Goal: Task Accomplishment & Management: Use online tool/utility

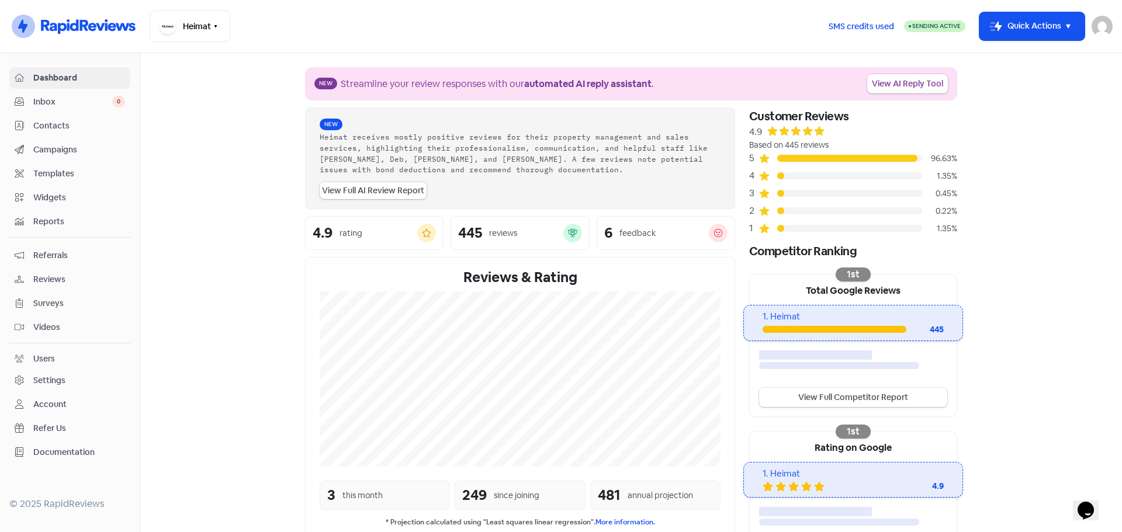
click at [55, 127] on span "Contacts" at bounding box center [79, 126] width 92 height 12
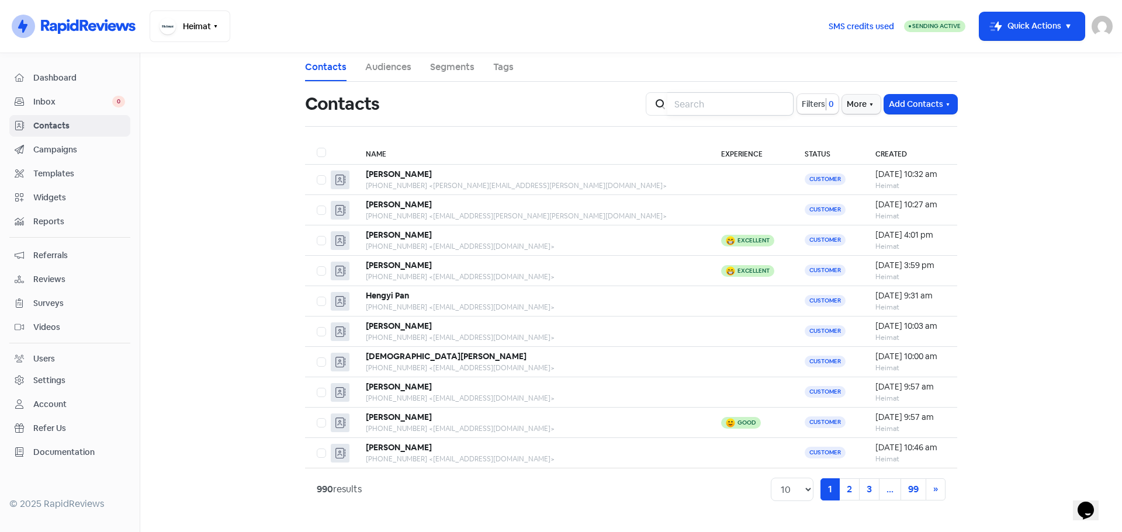
click at [680, 105] on input "search" at bounding box center [730, 103] width 126 height 23
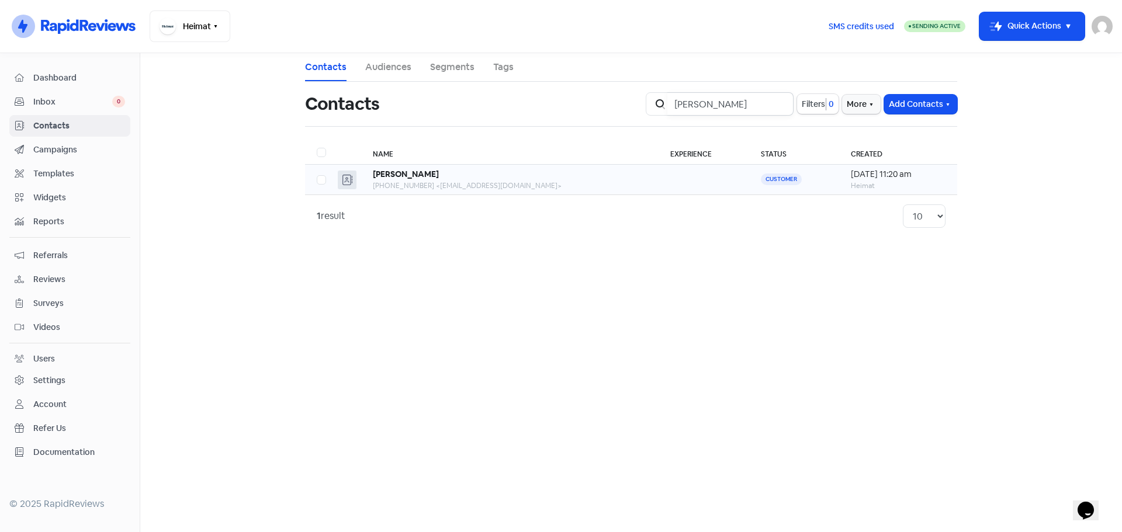
type input "[PERSON_NAME]"
click at [393, 178] on b "[PERSON_NAME]" at bounding box center [406, 174] width 66 height 11
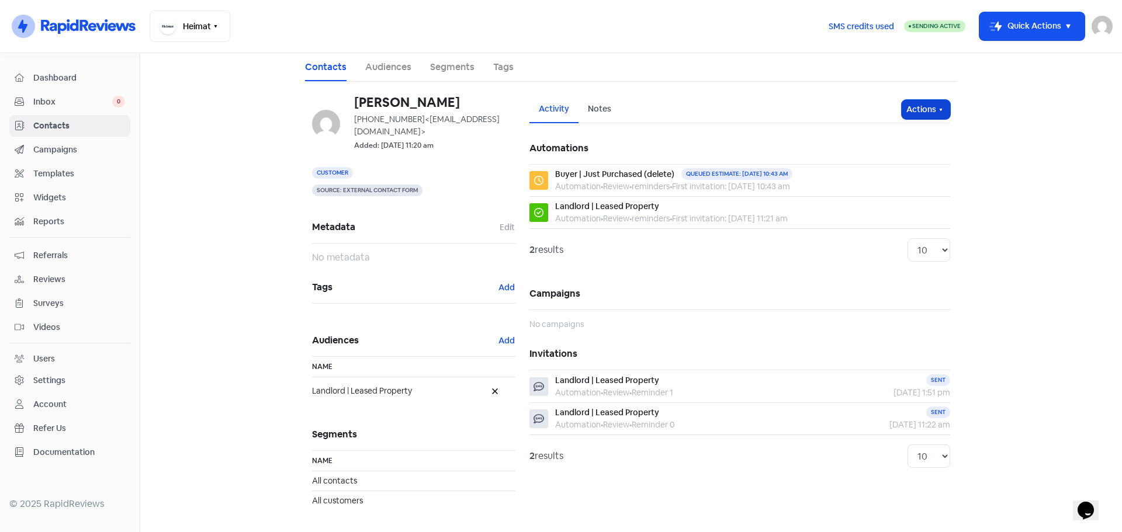
click at [934, 108] on button "Actions" at bounding box center [926, 109] width 49 height 19
click at [912, 130] on button "Send invitation" at bounding box center [903, 134] width 92 height 23
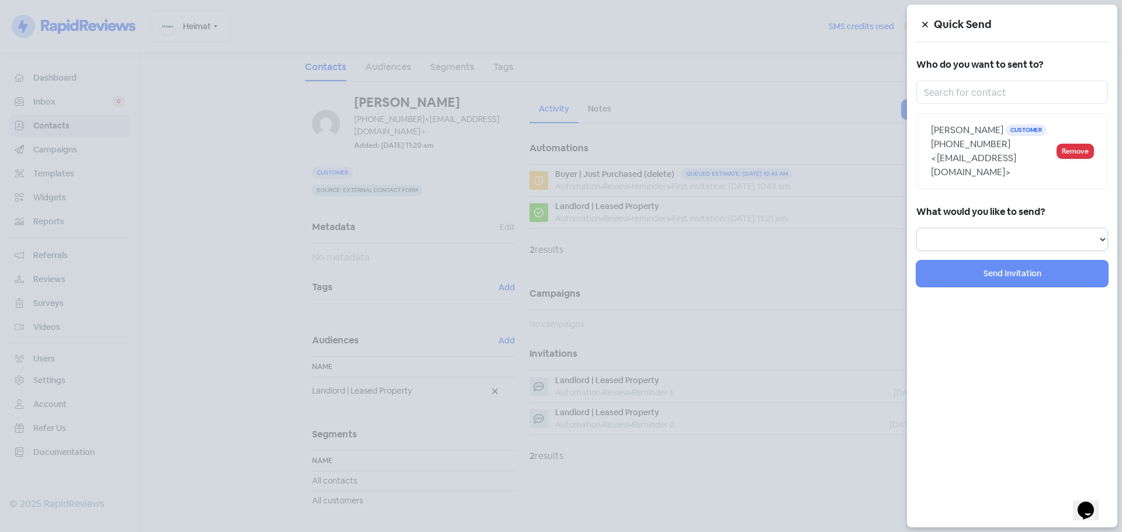
click at [1000, 228] on select "Review Invitation Referral Invitation Survey Invitation Video Invitation" at bounding box center [1012, 239] width 192 height 23
select select "review"
click at [916, 228] on select "Review Invitation Referral Invitation Survey Invitation Video Invitation" at bounding box center [1012, 239] width 192 height 23
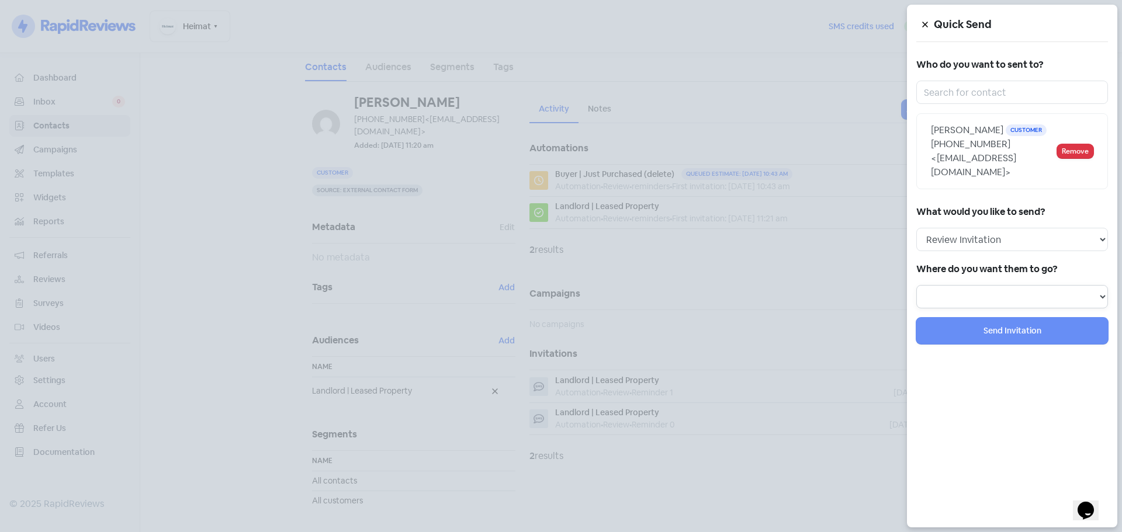
click at [1015, 285] on select "Review form: Heimat Review Form Review form: Delete - Tenant | New Lease Review…" at bounding box center [1012, 296] width 192 height 23
select select "796"
click at [916, 285] on select "Review form: Heimat Review Form Review form: Delete - Tenant | New Lease Review…" at bounding box center [1012, 296] width 192 height 23
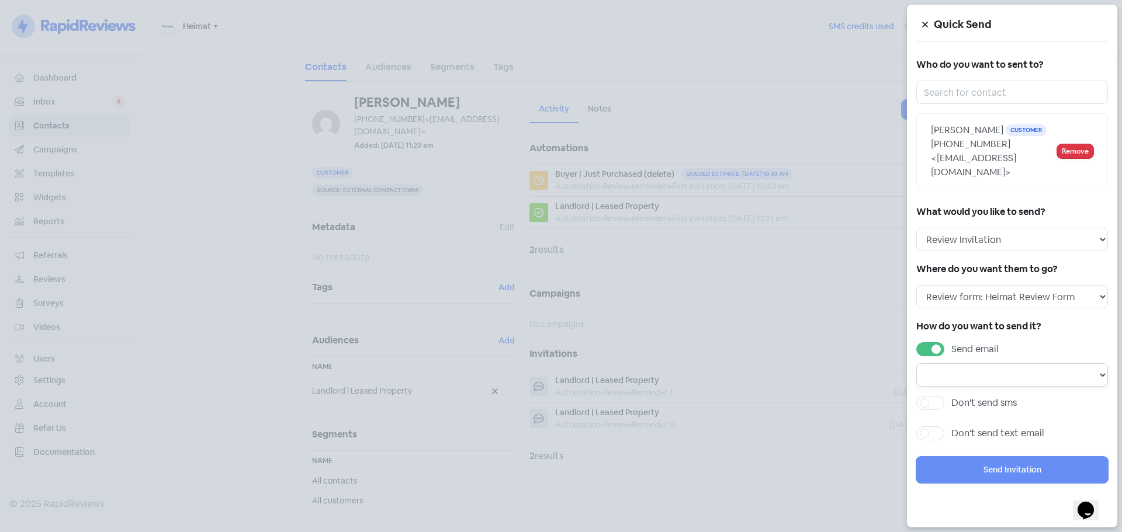
click at [1097, 363] on select at bounding box center [1012, 374] width 192 height 23
click at [951, 396] on label "Don't send sms" at bounding box center [983, 403] width 65 height 14
click at [951, 396] on input "Don't send sms" at bounding box center [955, 400] width 8 height 8
checkbox input "true"
select select
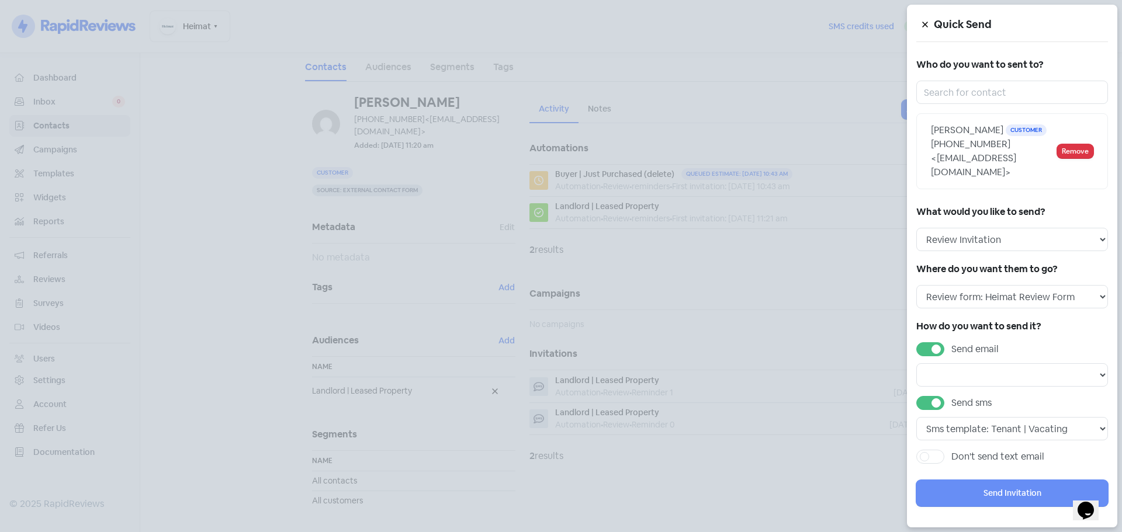
click at [951, 342] on label "Send email" at bounding box center [974, 349] width 47 height 14
click at [951, 342] on input "Send email" at bounding box center [955, 346] width 8 height 8
checkbox input "false"
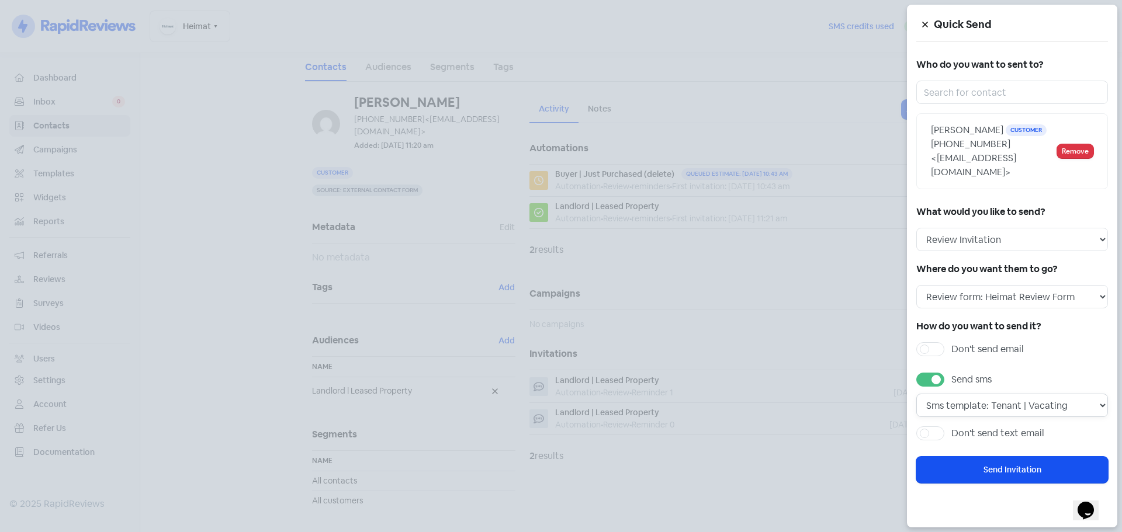
click at [1083, 394] on select "Sms template: Tenant | Vacating Sms template: Tenant | General Interaction Sms …" at bounding box center [1012, 405] width 192 height 23
select select "2264"
click at [916, 394] on select "Sms template: Tenant | Vacating Sms template: Tenant | General Interaction Sms …" at bounding box center [1012, 405] width 192 height 23
click at [1031, 457] on button "Send Invitation" at bounding box center [1012, 470] width 192 height 26
